Goal: Task Accomplishment & Management: Use online tool/utility

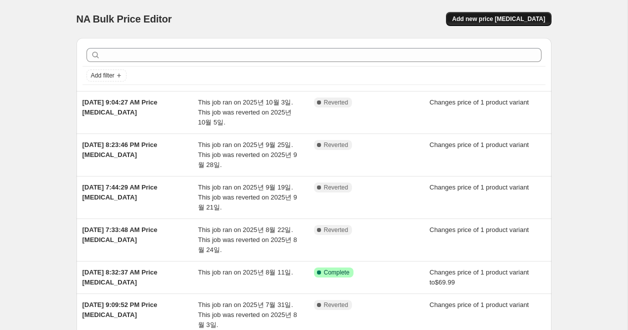
click at [485, 23] on button "Add new price [MEDICAL_DATA]" at bounding box center [498, 19] width 105 height 14
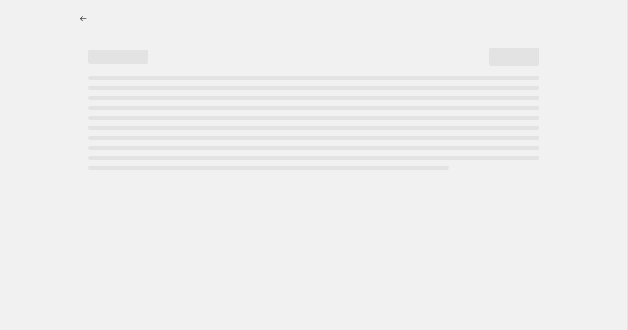
select select "percentage"
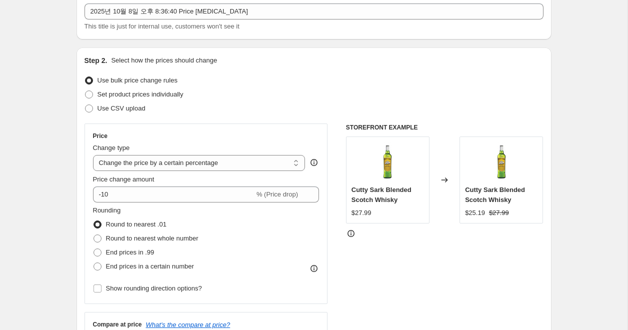
scroll to position [62, 0]
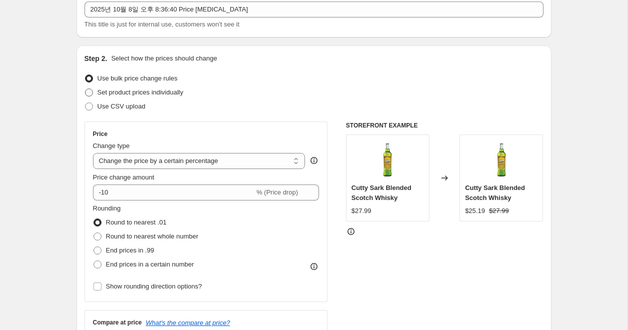
click at [146, 93] on span "Set product prices individually" at bounding box center [140, 91] width 86 height 7
click at [85, 89] on input "Set product prices individually" at bounding box center [85, 88] width 0 height 0
radio input "true"
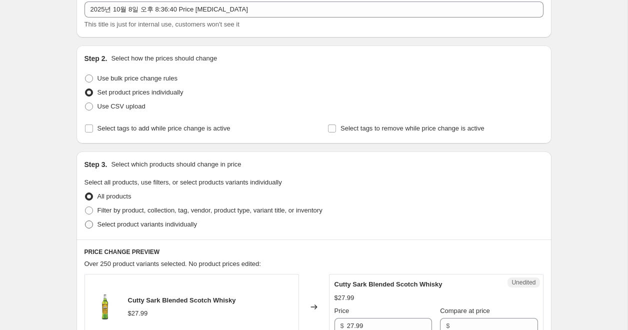
click at [133, 223] on span "Select product variants individually" at bounding box center [146, 223] width 99 height 7
click at [85, 221] on input "Select product variants individually" at bounding box center [85, 220] width 0 height 0
radio input "true"
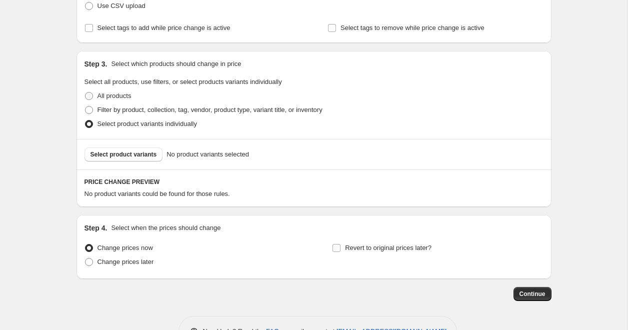
scroll to position [195, 0]
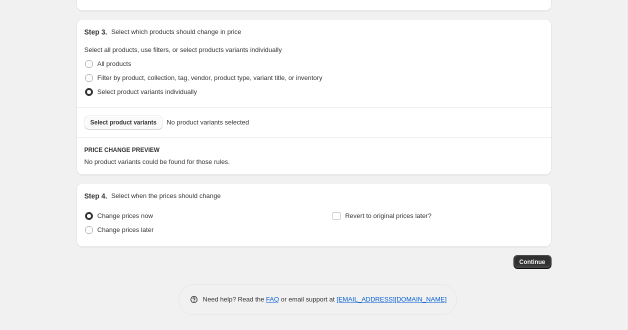
click at [128, 121] on span "Select product variants" at bounding box center [123, 122] width 66 height 8
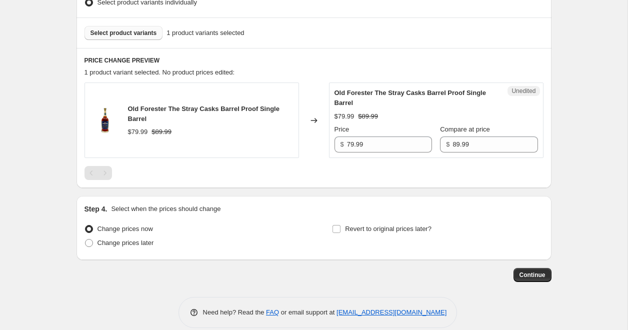
scroll to position [297, 0]
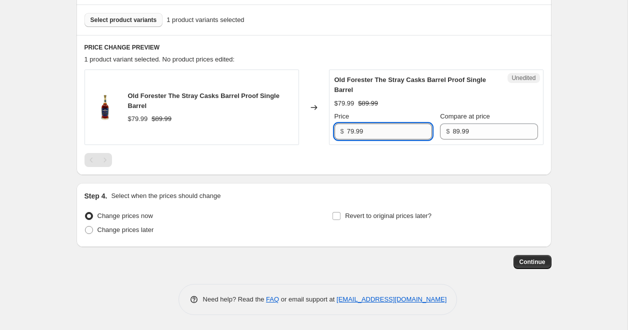
click at [371, 137] on input "79.99" at bounding box center [389, 131] width 85 height 16
type input "59.99"
click at [383, 163] on div at bounding box center [313, 160] width 459 height 14
click at [148, 233] on span "Change prices later" at bounding box center [125, 229] width 56 height 7
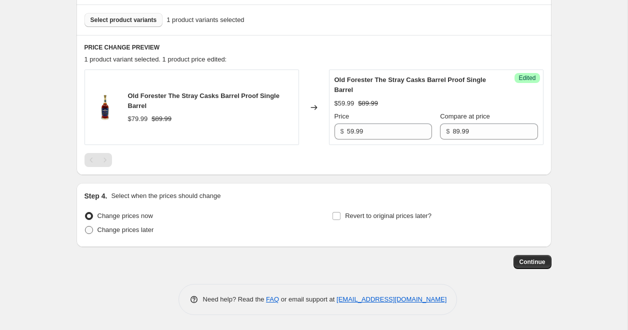
click at [85, 226] on input "Change prices later" at bounding box center [85, 226] width 0 height 0
radio input "true"
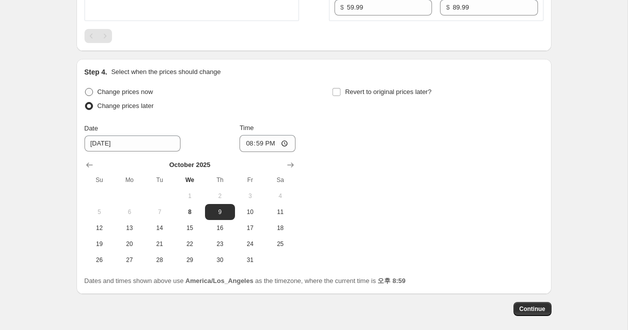
scroll to position [447, 0]
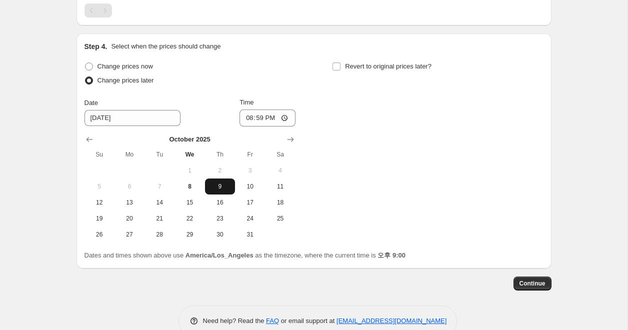
click at [226, 187] on span "9" at bounding box center [220, 186] width 22 height 8
click at [260, 119] on input "20:59" at bounding box center [267, 117] width 56 height 17
type input "21:00"
click at [363, 129] on div "Change prices now Change prices later Date 10/9/2025 Time 21:00 October 2025 Su…" at bounding box center [313, 150] width 459 height 183
click at [388, 70] on span "Revert to original prices later?" at bounding box center [388, 65] width 86 height 7
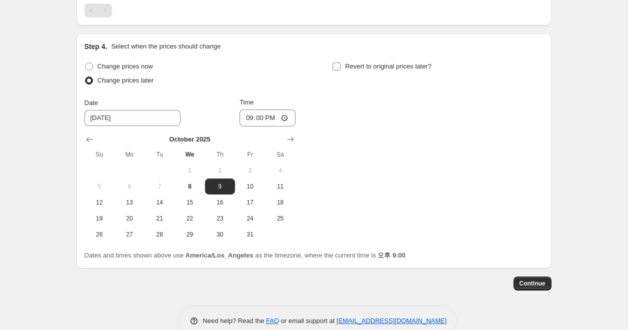
click at [340, 70] on input "Revert to original prices later?" at bounding box center [336, 66] width 8 height 8
checkbox input "true"
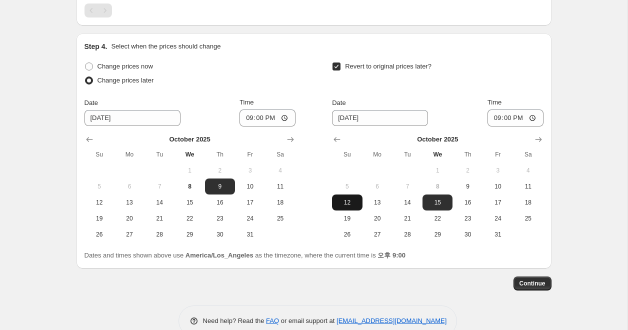
click at [353, 199] on span "12" at bounding box center [347, 202] width 22 height 8
type input "10/12/2025"
click at [507, 118] on input "21:00" at bounding box center [515, 117] width 56 height 17
type input "23:59"
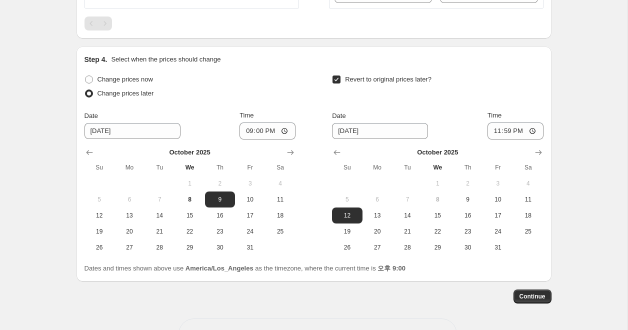
scroll to position [435, 0]
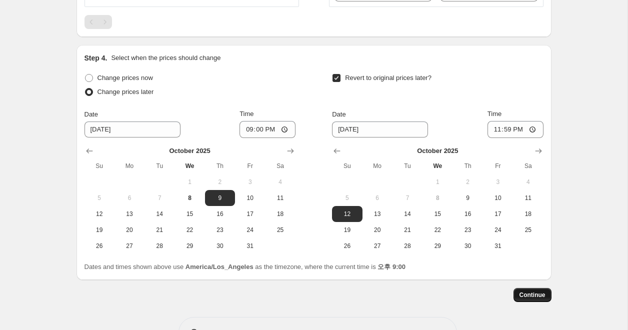
click at [534, 293] on span "Continue" at bounding box center [532, 295] width 26 height 8
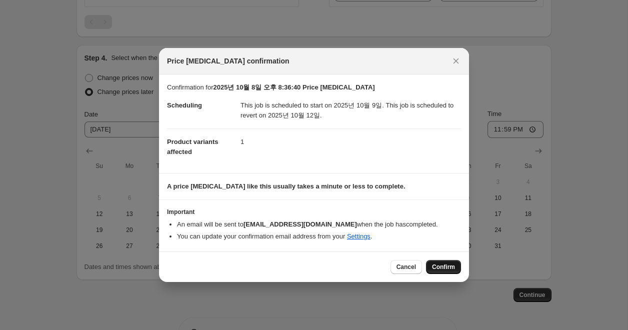
click at [444, 269] on span "Confirm" at bounding box center [443, 267] width 23 height 8
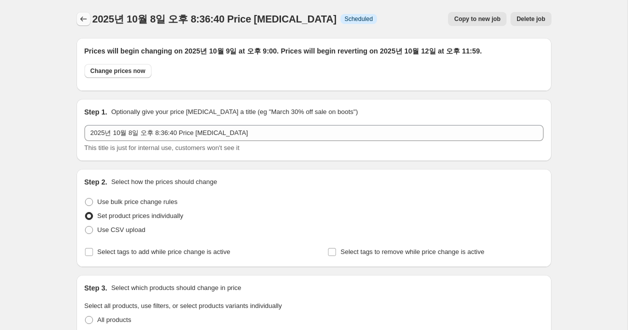
click at [83, 19] on icon "Price change jobs" at bounding box center [83, 19] width 10 height 10
